Goal: Find specific page/section: Find specific page/section

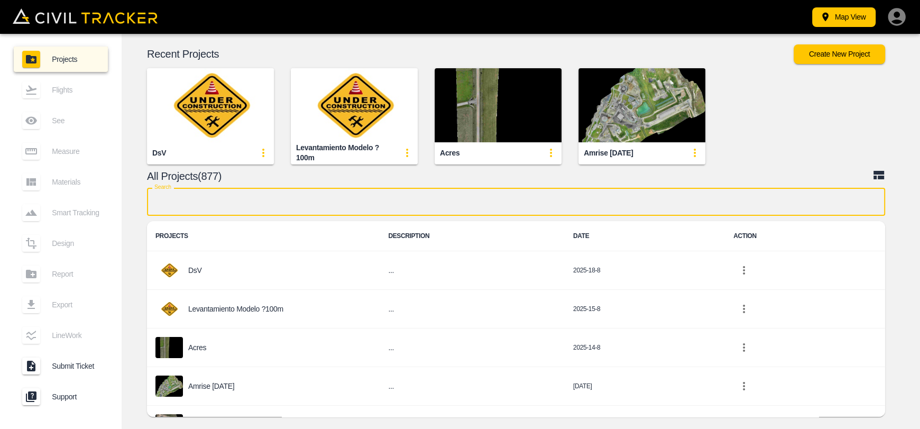
click at [301, 207] on input "text" at bounding box center [516, 202] width 738 height 28
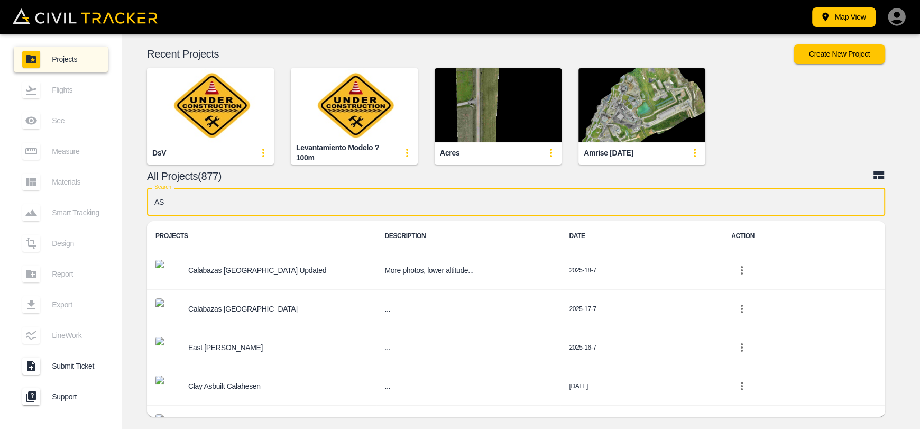
type input "A"
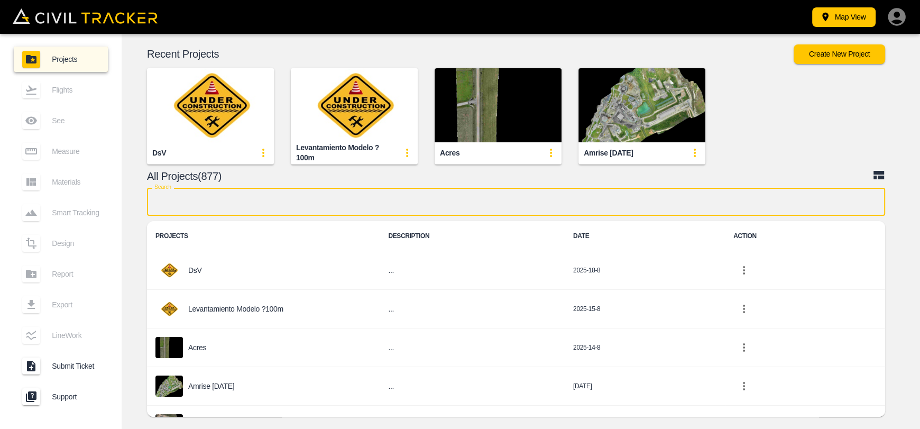
click at [368, 200] on input "text" at bounding box center [516, 202] width 738 height 28
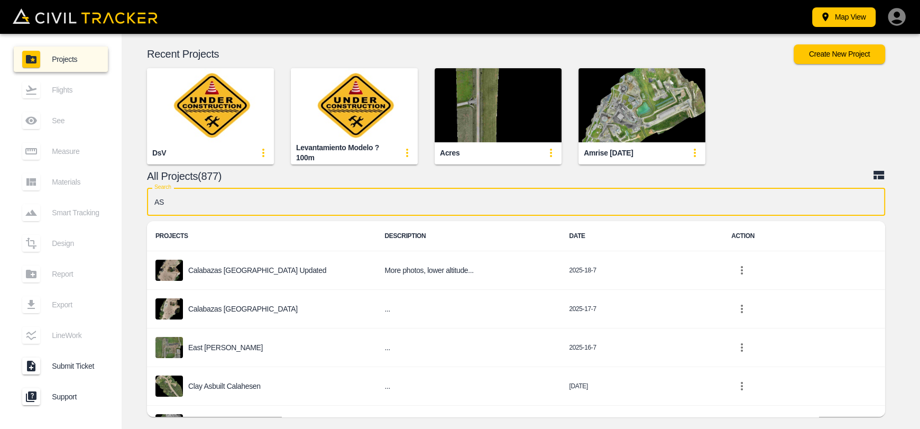
type input "A"
